Goal: Task Accomplishment & Management: Complete application form

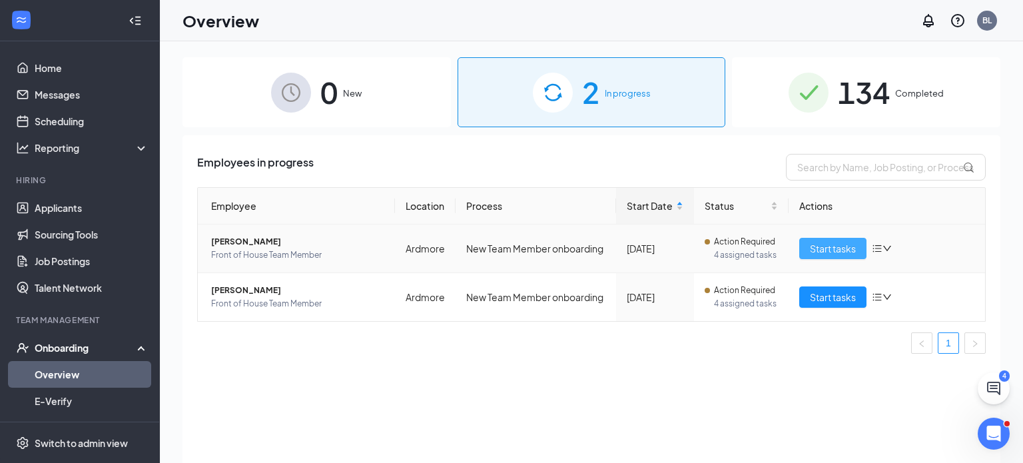
click at [831, 247] on span "Start tasks" at bounding box center [833, 248] width 46 height 15
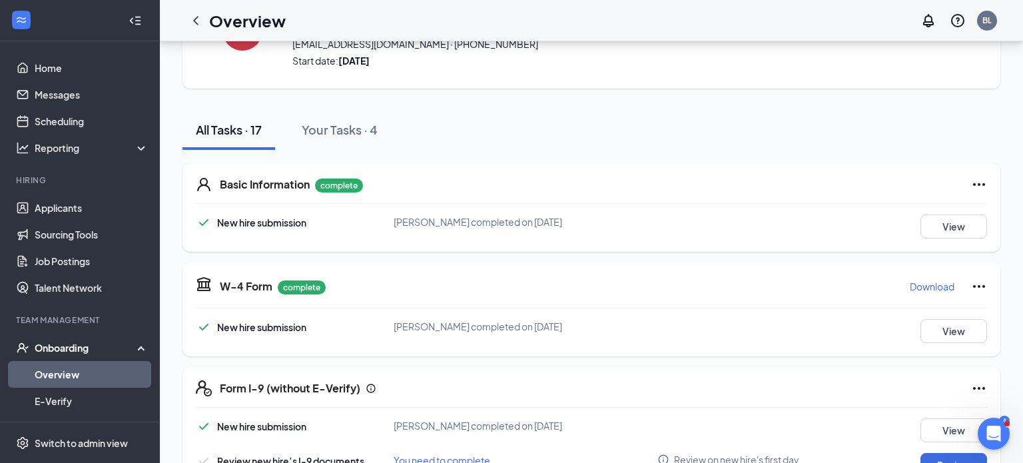
scroll to position [85, 0]
click at [939, 287] on p "Download" at bounding box center [932, 286] width 45 height 13
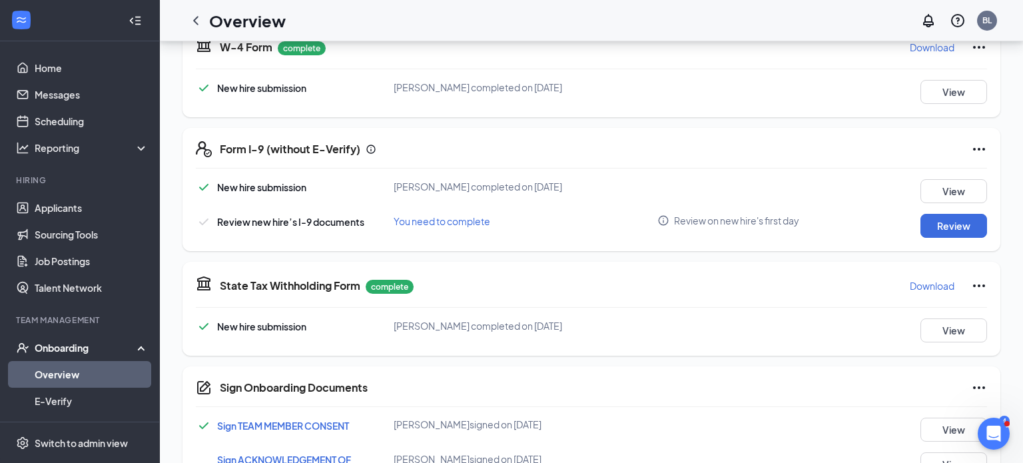
scroll to position [326, 0]
click at [927, 286] on p "Download" at bounding box center [932, 284] width 45 height 13
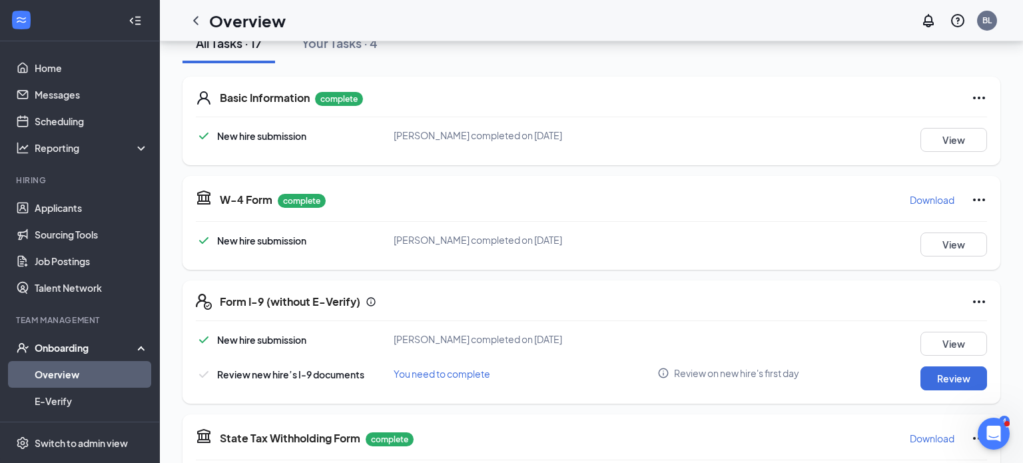
scroll to position [173, 0]
click at [936, 374] on button "Review" at bounding box center [954, 378] width 67 height 24
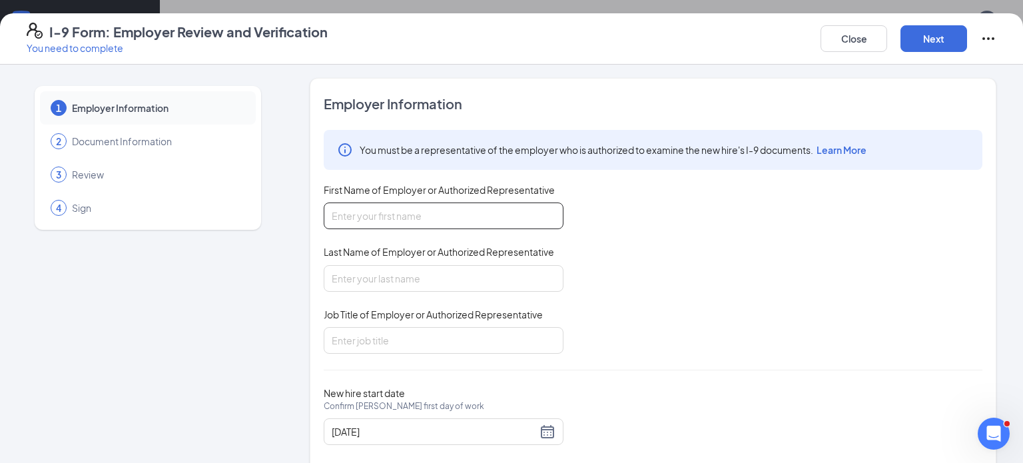
click at [453, 214] on input "First Name of Employer or Authorized Representative" at bounding box center [444, 216] width 240 height 27
type input "[PERSON_NAME]"
click at [439, 267] on input "Last Name of Employer or Authorized Representative" at bounding box center [444, 278] width 240 height 27
type input "Long"
click at [427, 329] on input "Job Title of Employer or Authorized Representative" at bounding box center [444, 340] width 240 height 27
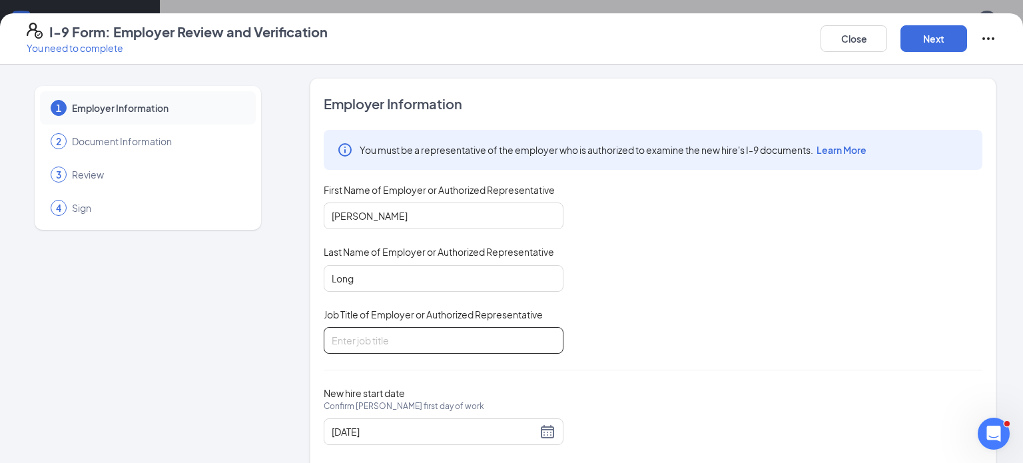
type input "recruiting director"
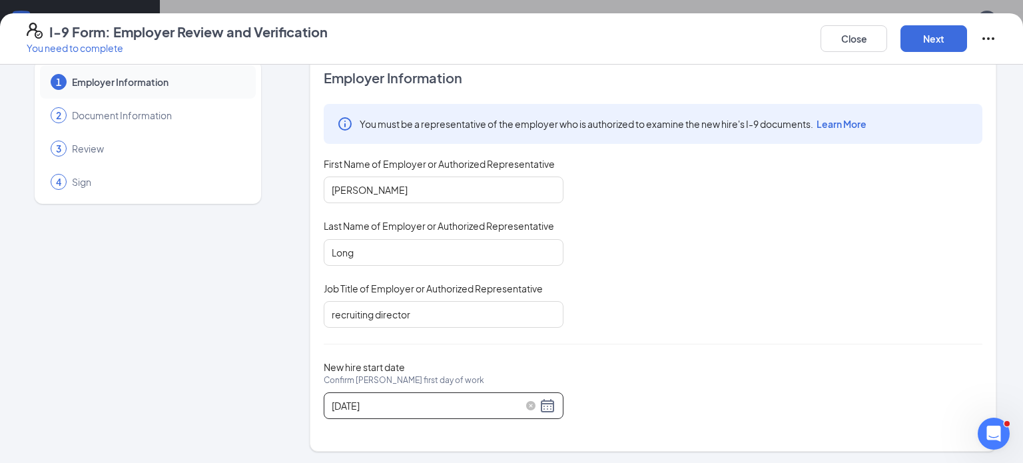
click at [543, 404] on div "[DATE]" at bounding box center [444, 406] width 224 height 16
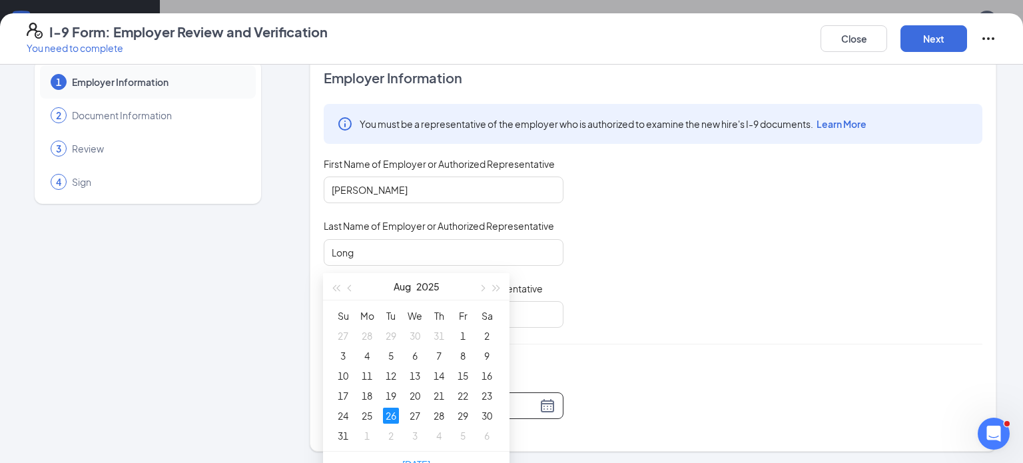
scroll to position [328, 0]
click at [482, 284] on button "button" at bounding box center [481, 278] width 15 height 27
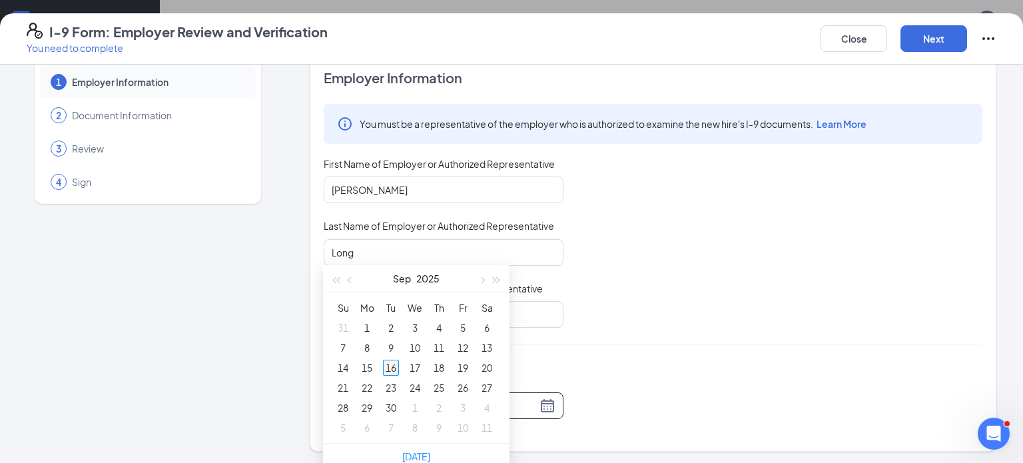
type input "[DATE]"
click at [390, 368] on div "16" at bounding box center [391, 368] width 16 height 16
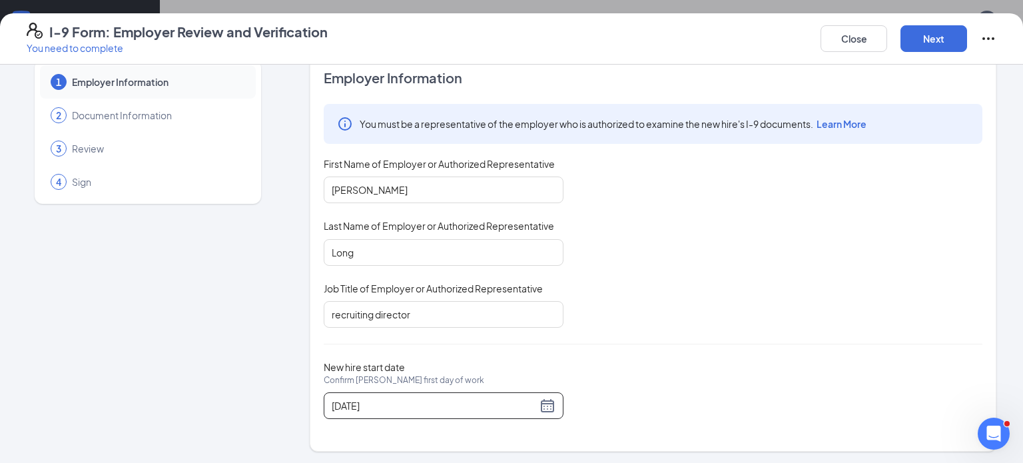
scroll to position [827, 0]
click at [929, 41] on button "Next" at bounding box center [934, 38] width 67 height 27
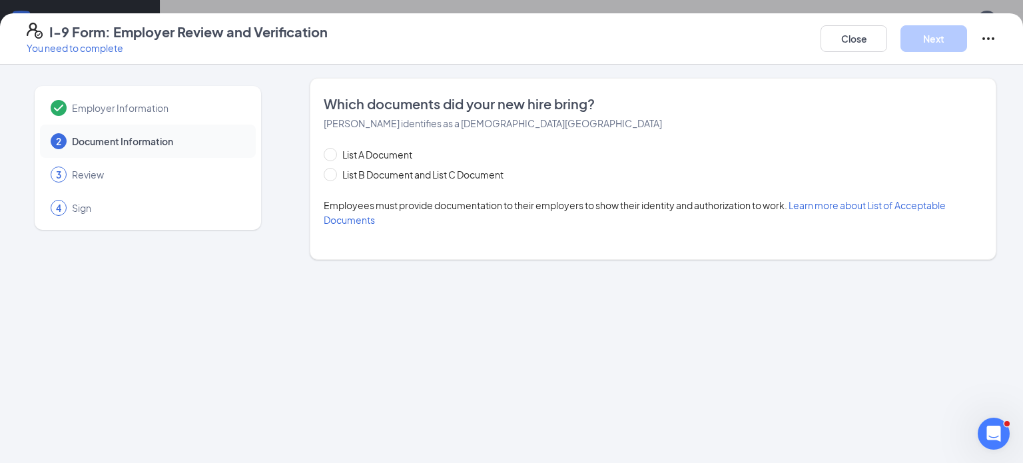
scroll to position [0, 0]
click at [331, 175] on input "List B Document and List C Document" at bounding box center [328, 172] width 9 height 9
radio input "true"
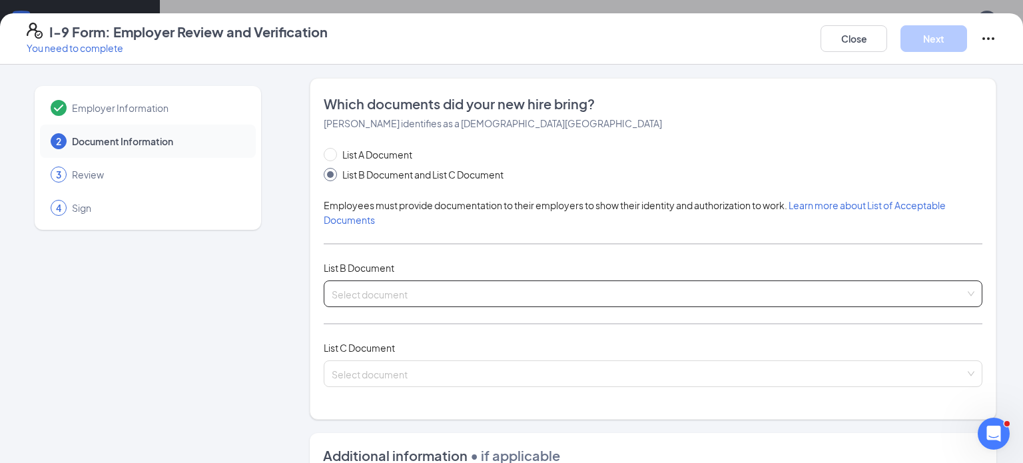
click at [378, 301] on span at bounding box center [649, 293] width 634 height 25
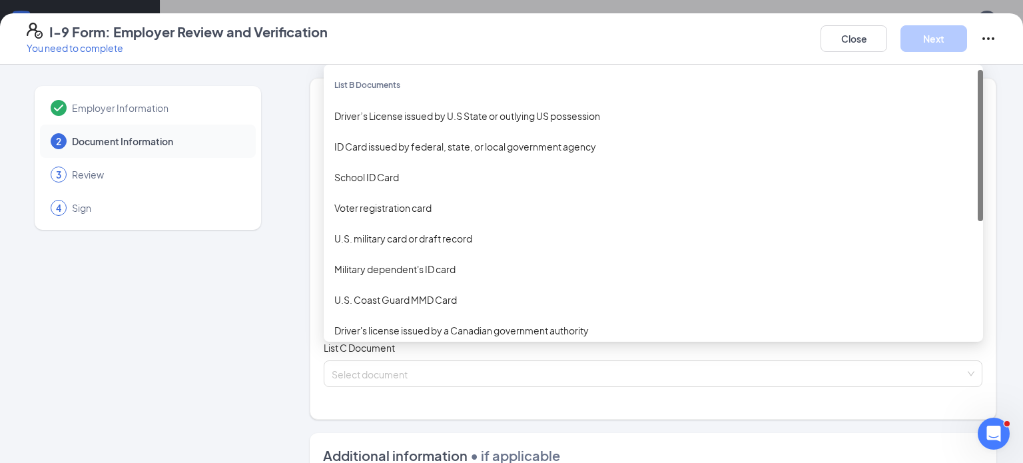
scroll to position [733, 0]
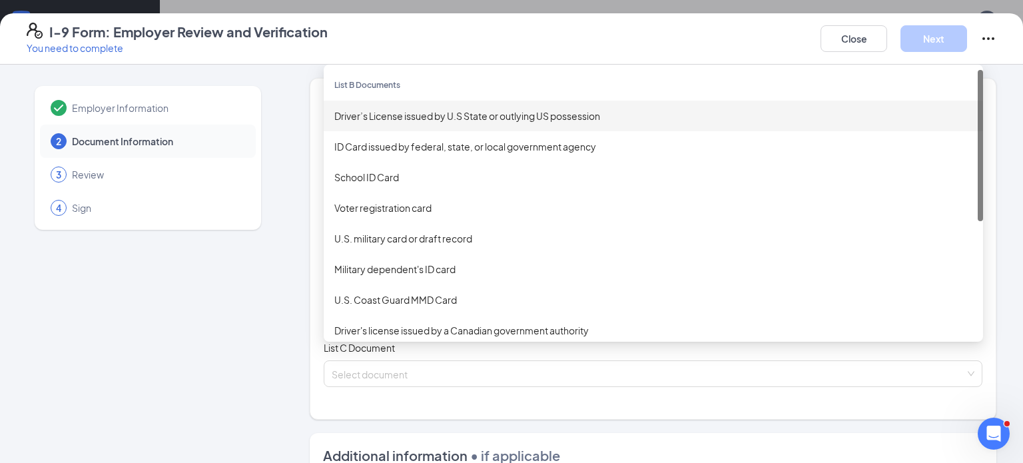
click at [449, 121] on div "Driver’s License issued by U.S State or outlying US possession" at bounding box center [653, 116] width 638 height 15
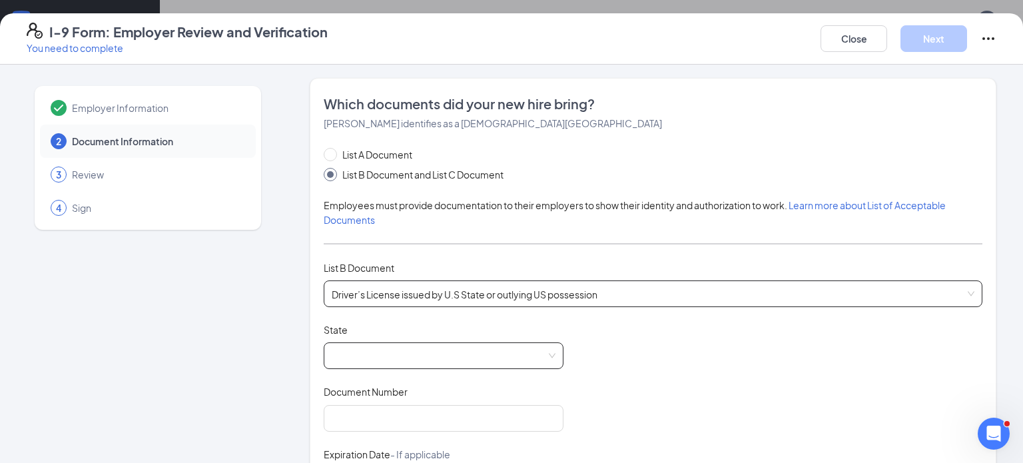
click at [426, 352] on span at bounding box center [444, 355] width 224 height 25
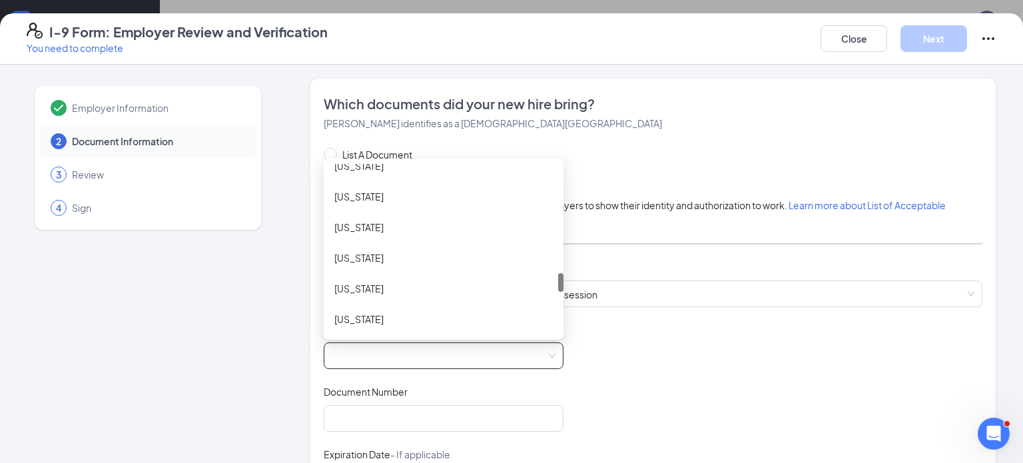
scroll to position [1105, 0]
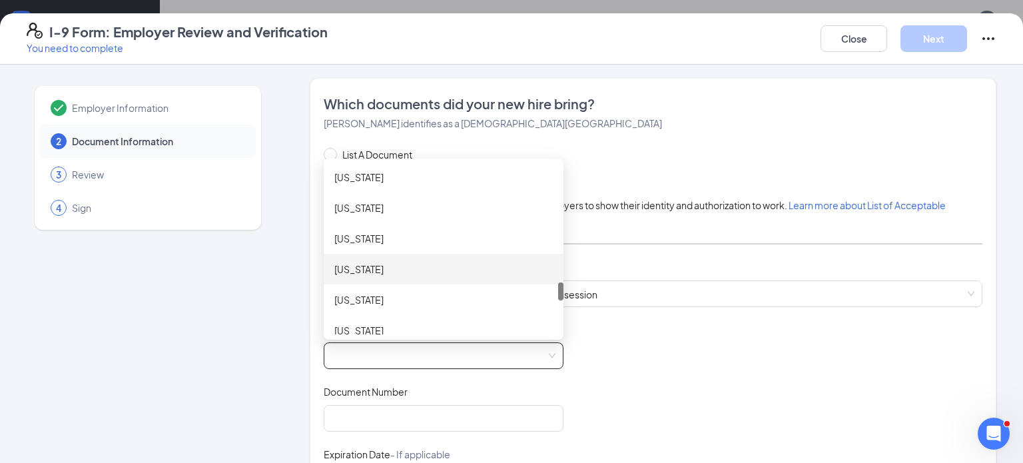
click at [426, 269] on div "[US_STATE]" at bounding box center [443, 269] width 219 height 15
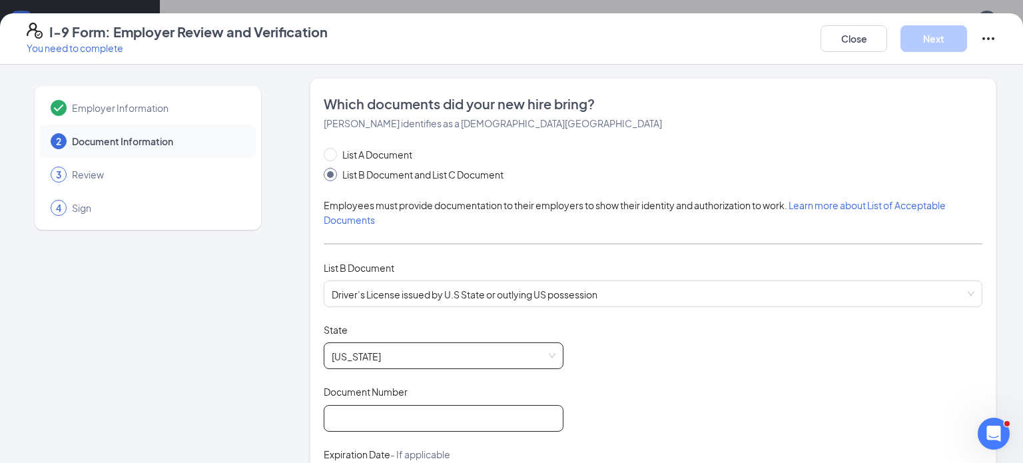
click at [409, 418] on input "Document Number" at bounding box center [444, 418] width 240 height 27
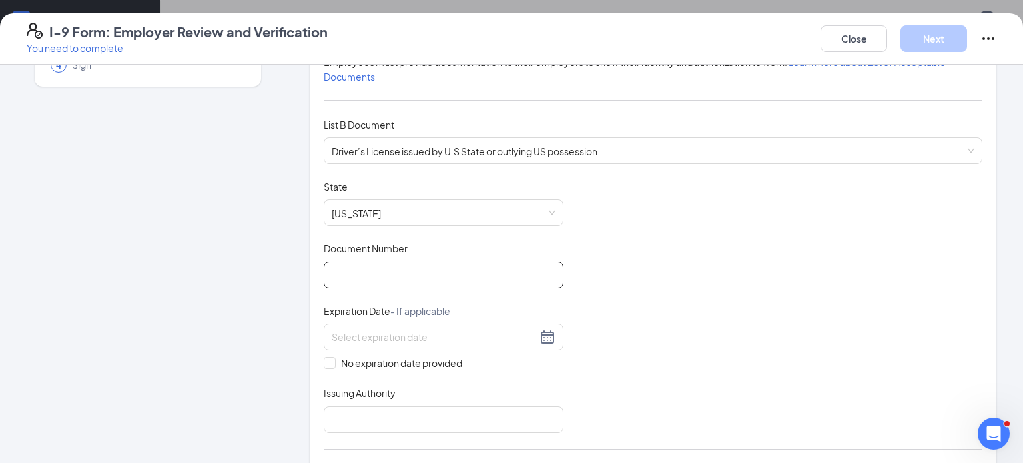
scroll to position [157, 0]
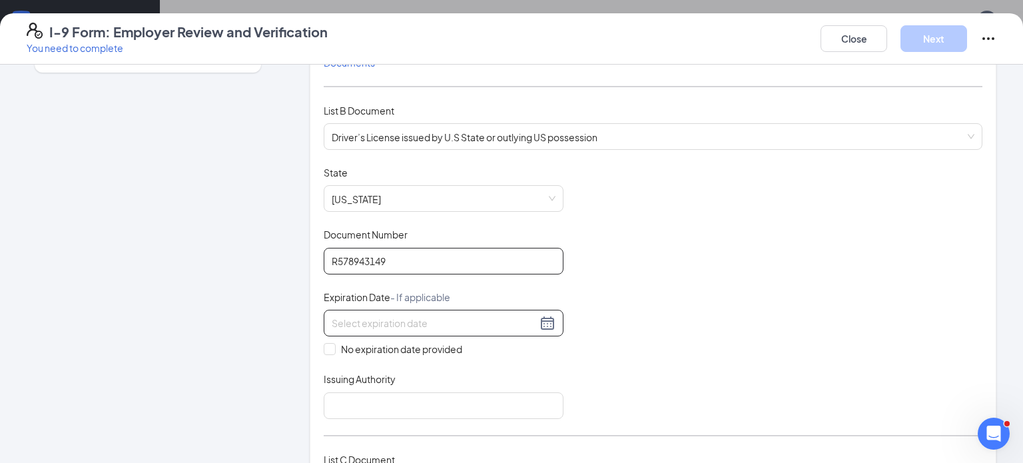
type input "R578943149"
click at [551, 320] on div at bounding box center [444, 323] width 224 height 16
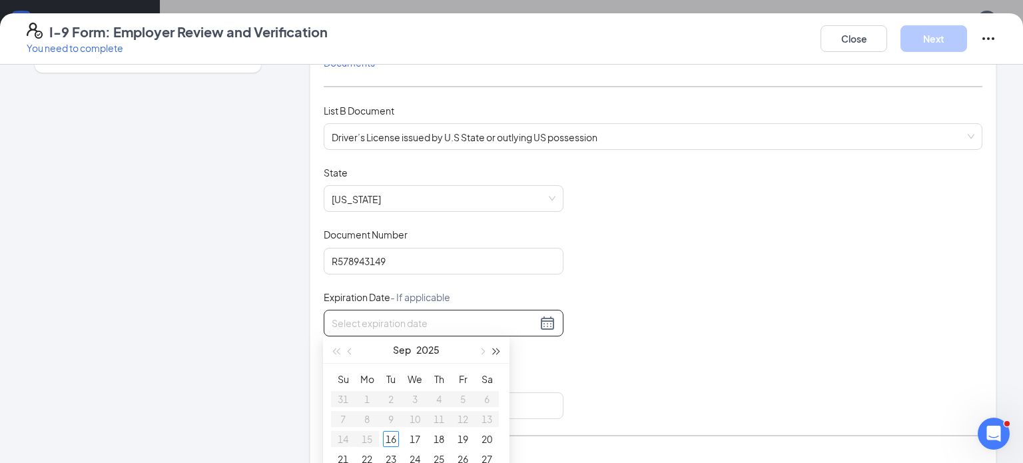
click at [500, 352] on button "button" at bounding box center [497, 349] width 15 height 27
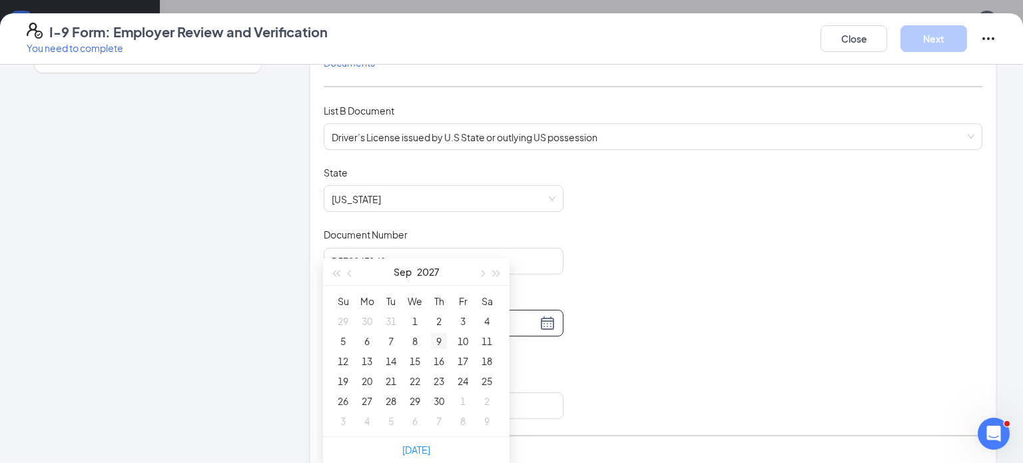
scroll to position [823, 0]
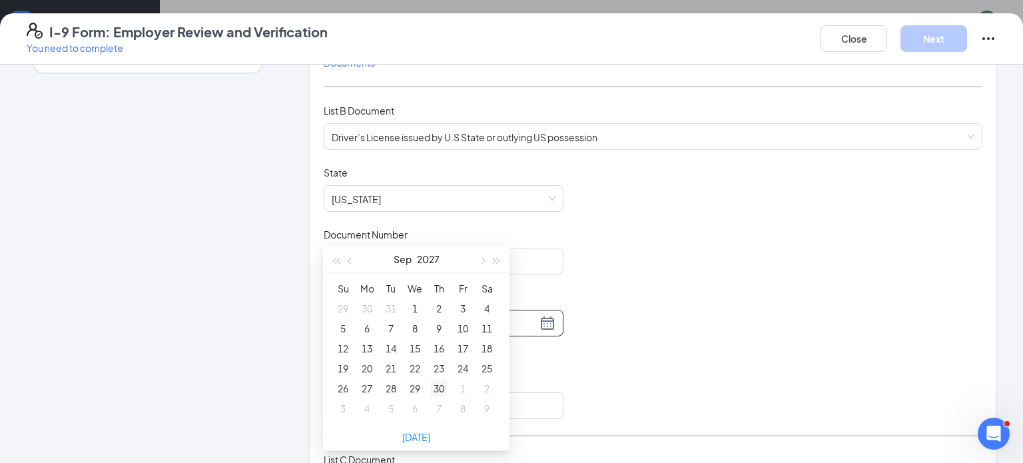
type input "[DATE]"
click at [439, 383] on div "30" at bounding box center [439, 388] width 16 height 16
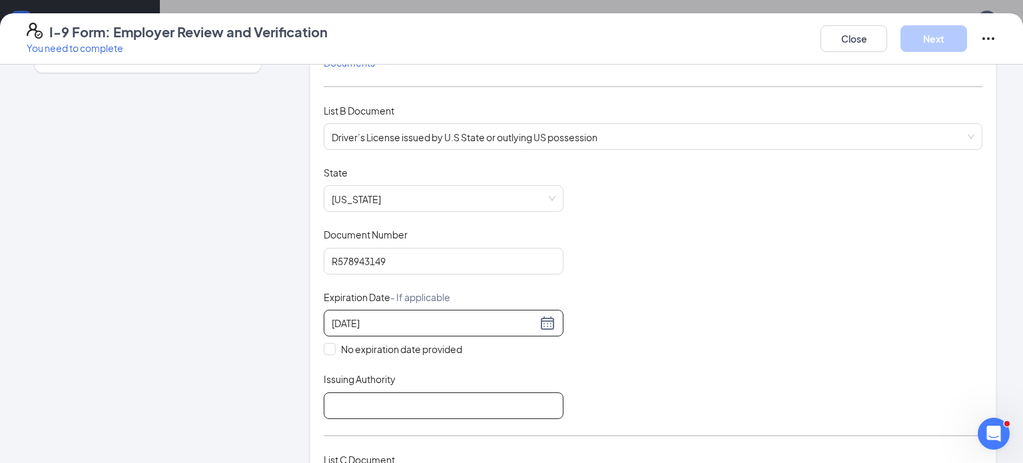
click at [416, 396] on input "Issuing Authority" at bounding box center [444, 405] width 240 height 27
type input "state of OK"
click at [644, 315] on div "Document Title Driver’s License issued by U.S State or outlying US possession S…" at bounding box center [653, 292] width 659 height 253
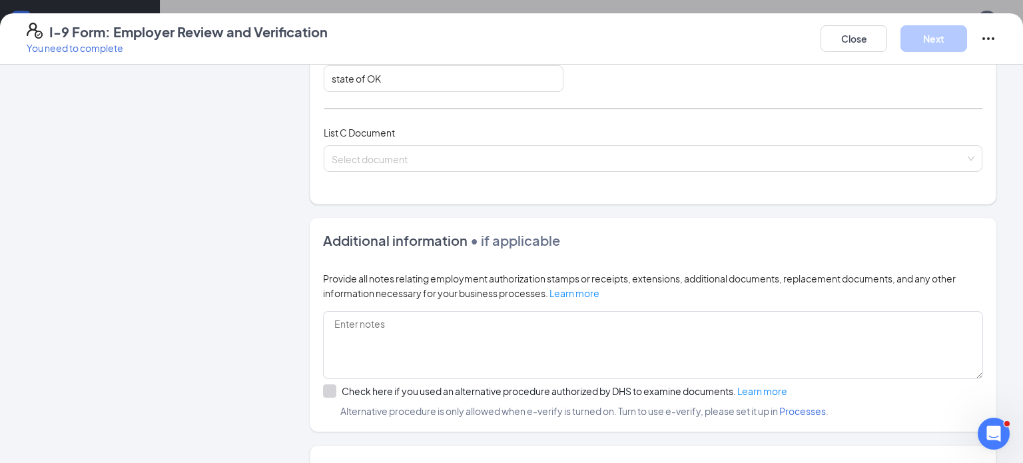
scroll to position [489, 0]
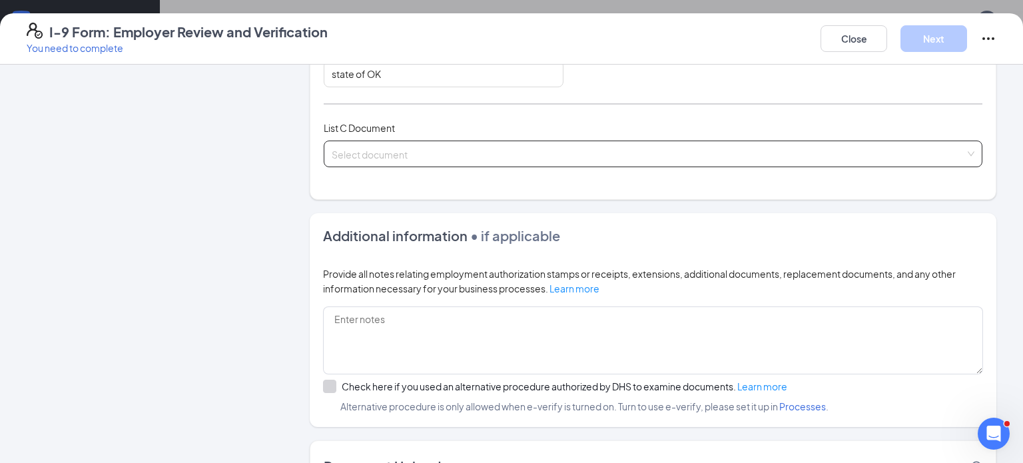
click at [509, 146] on input "search" at bounding box center [649, 151] width 634 height 20
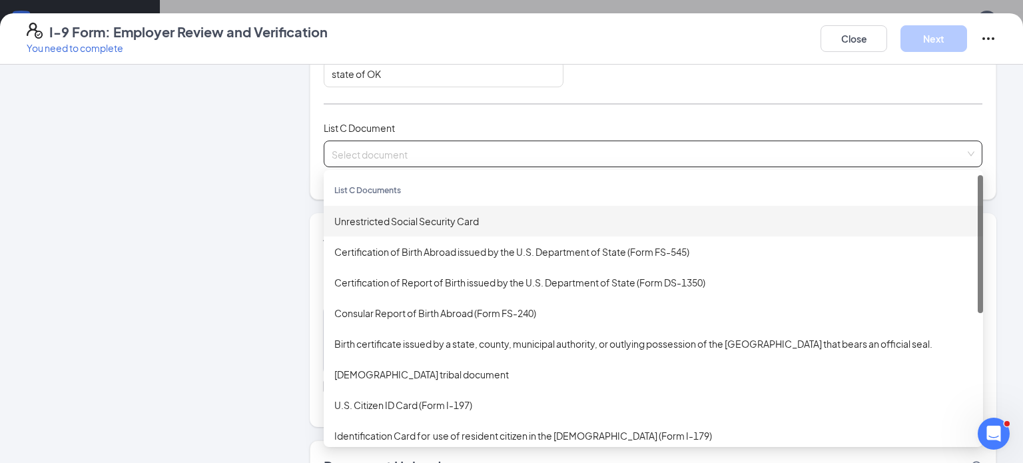
click at [480, 216] on div "Unrestricted Social Security Card" at bounding box center [653, 221] width 638 height 15
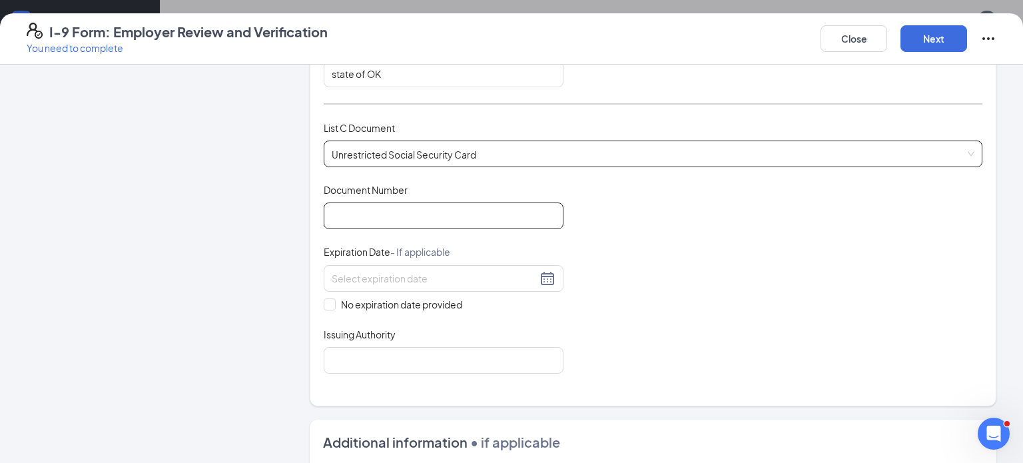
click at [480, 216] on input "Document Number" at bounding box center [444, 216] width 240 height 27
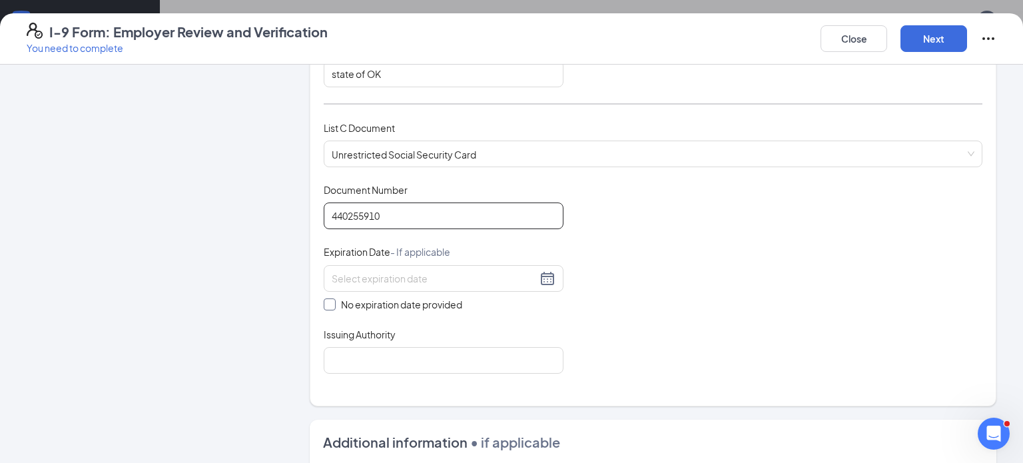
type input "440255910"
click at [324, 298] on input "No expiration date provided" at bounding box center [328, 302] width 9 height 9
checkbox input "true"
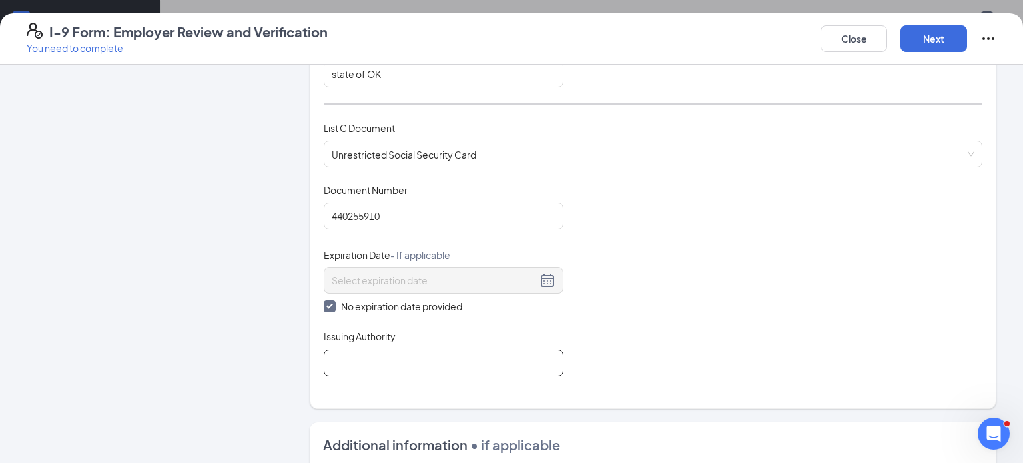
click at [378, 356] on input "Issuing Authority" at bounding box center [444, 363] width 240 height 27
type input "Social Security Administration"
click at [624, 255] on div "Document Title Unrestricted Social Security Card Document Number 440255910 Expi…" at bounding box center [653, 279] width 659 height 193
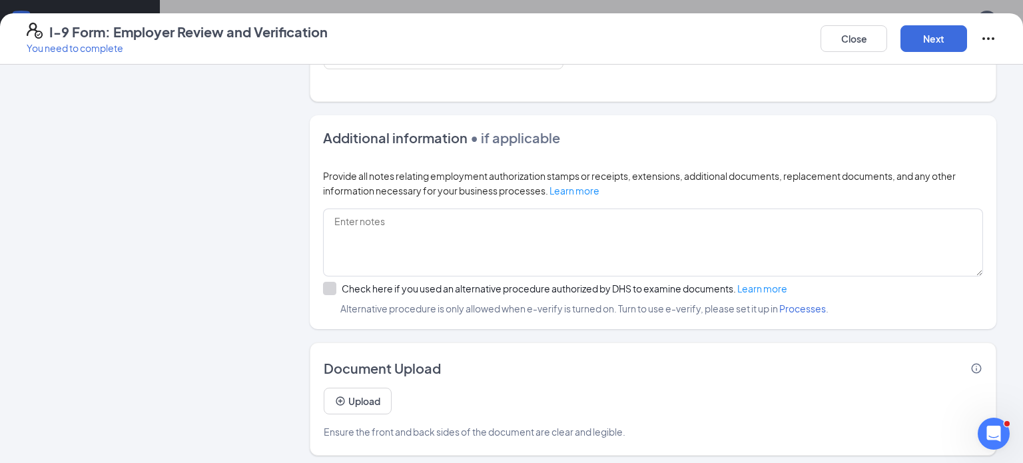
scroll to position [0, 0]
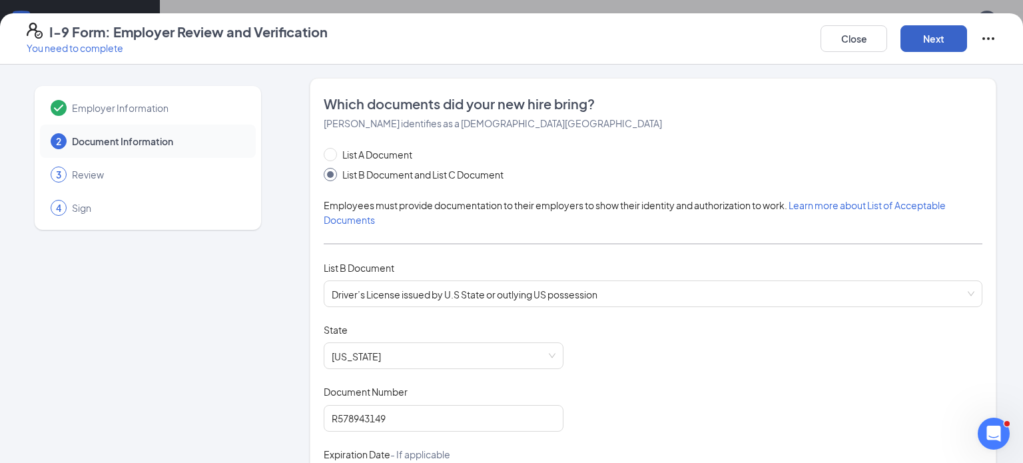
click at [923, 43] on button "Next" at bounding box center [934, 38] width 67 height 27
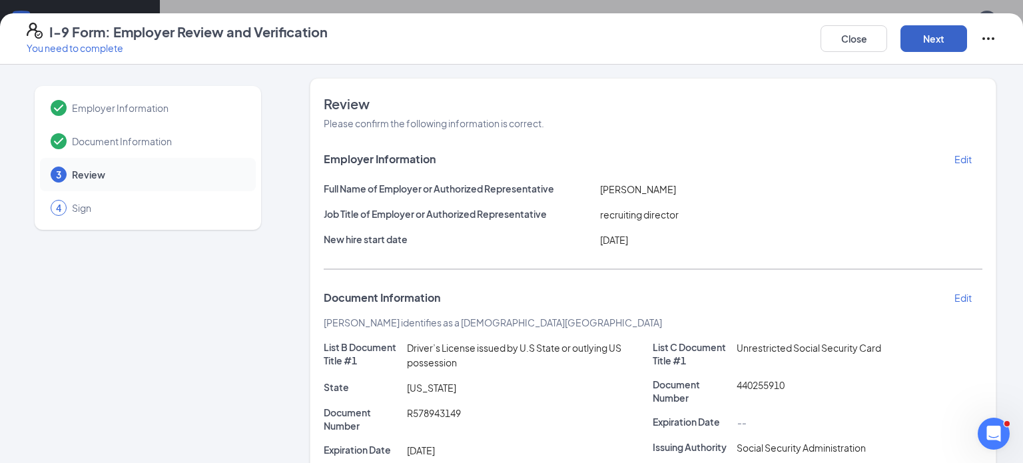
scroll to position [257, 0]
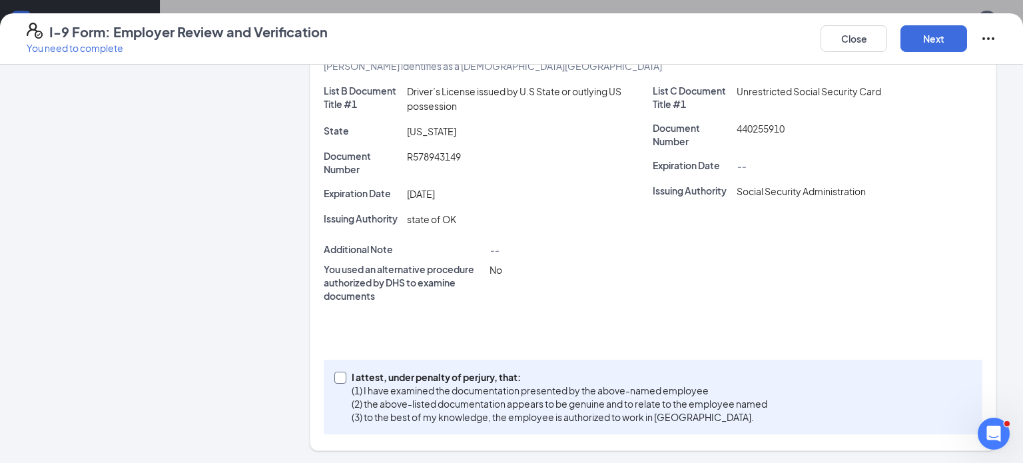
click at [340, 378] on input "I attest, under penalty of [PERSON_NAME], that: (1) I have examined the documen…" at bounding box center [338, 376] width 9 height 9
checkbox input "true"
click at [940, 31] on button "Next" at bounding box center [934, 38] width 67 height 27
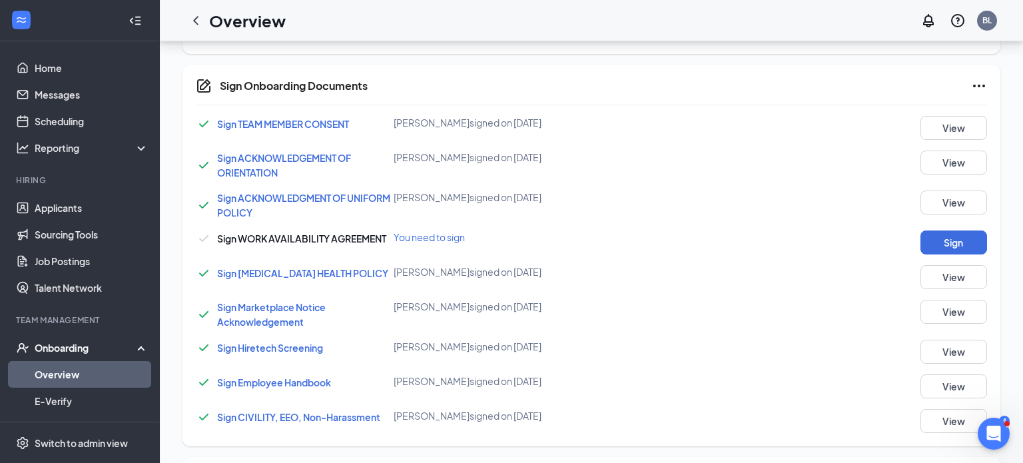
scroll to position [629, 0]
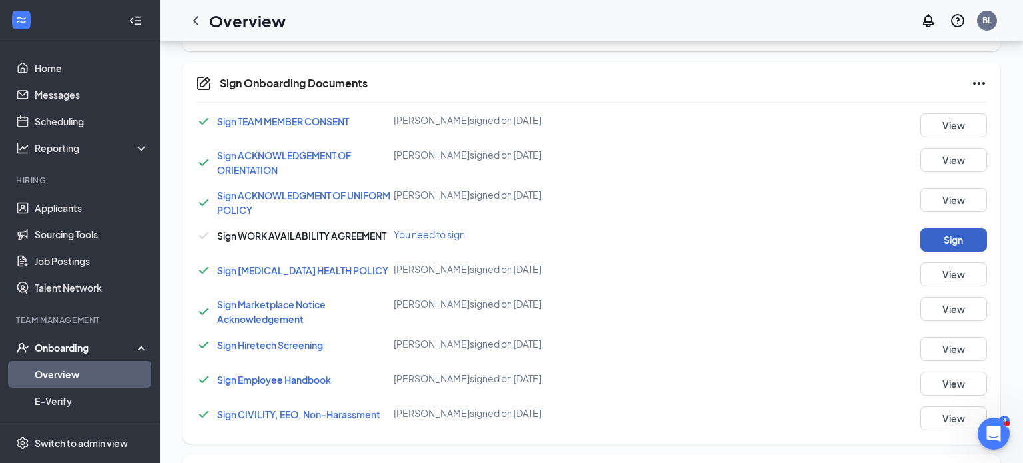
click at [957, 229] on button "Sign" at bounding box center [954, 240] width 67 height 24
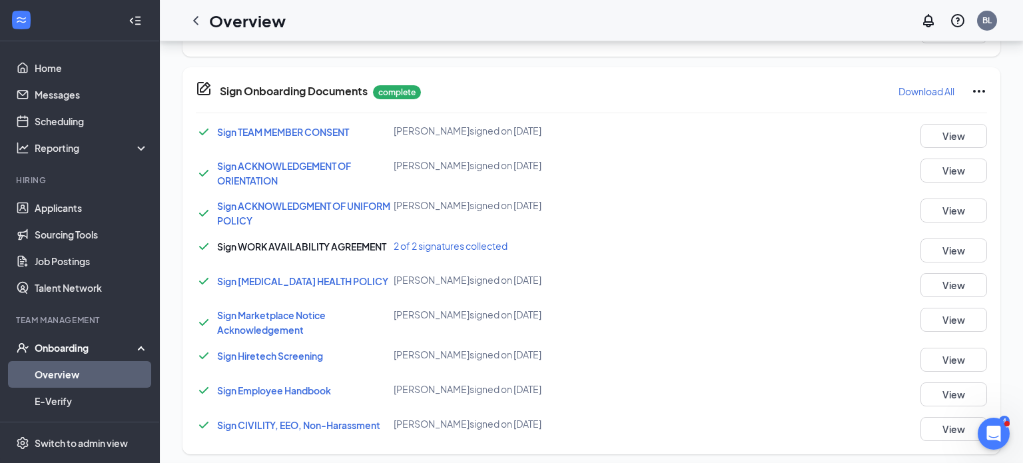
scroll to position [634, 0]
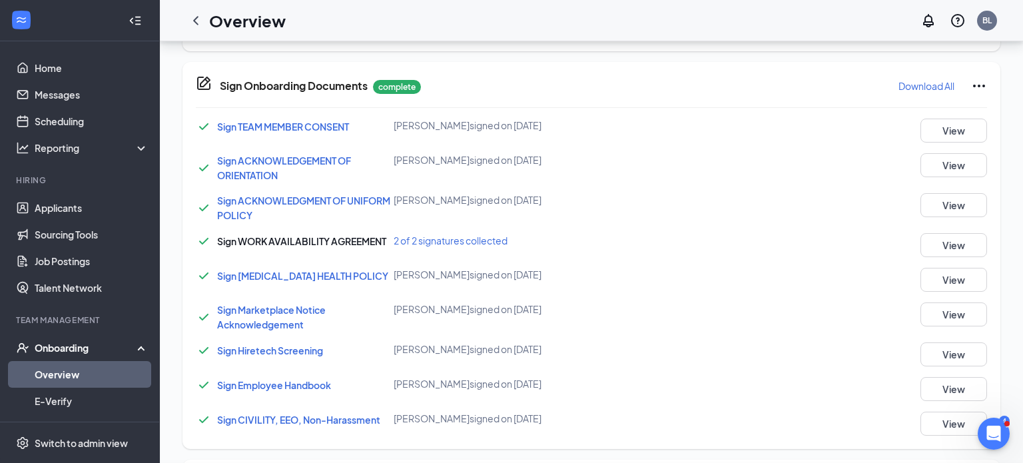
click at [932, 39] on div "Sign Onboarding Documents [PERSON_NAME] completed on [DATE] Close Sign TEAM MEM…" at bounding box center [511, 231] width 1023 height 463
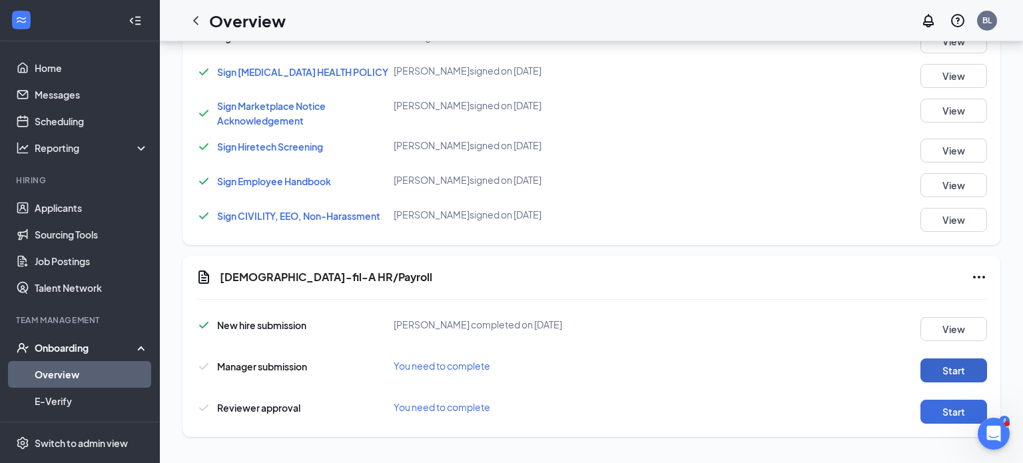
click at [971, 368] on button "Start" at bounding box center [954, 370] width 67 height 24
click at [947, 412] on button "Start" at bounding box center [954, 412] width 67 height 24
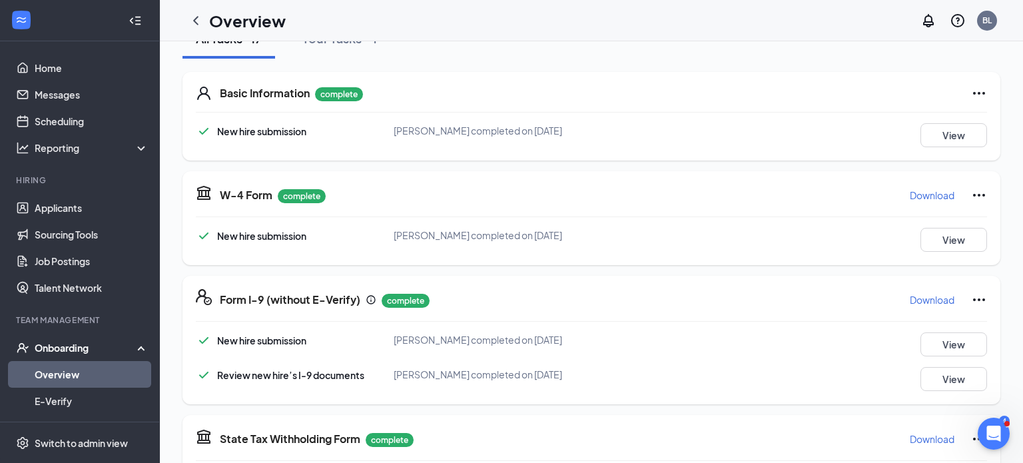
scroll to position [0, 0]
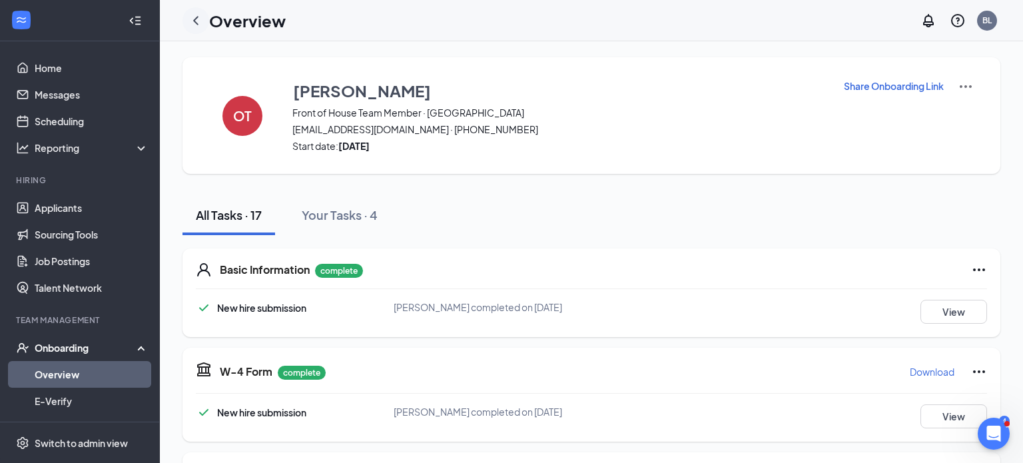
click at [197, 22] on icon "ChevronLeft" at bounding box center [196, 21] width 16 height 16
